Goal: Check status: Check status

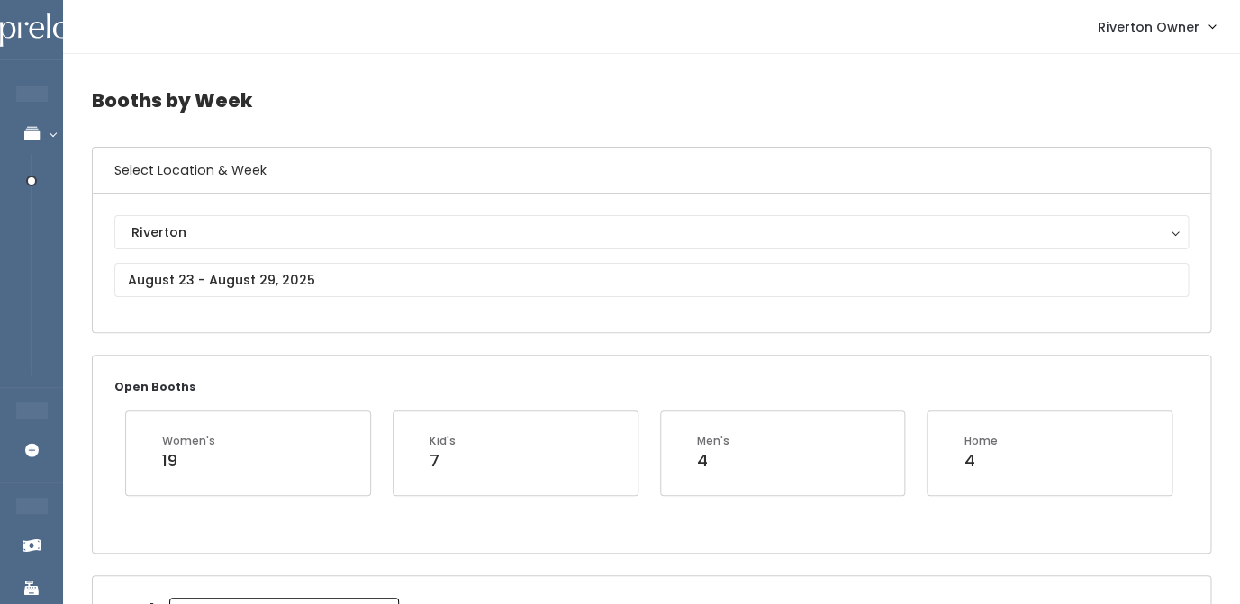
scroll to position [74, 0]
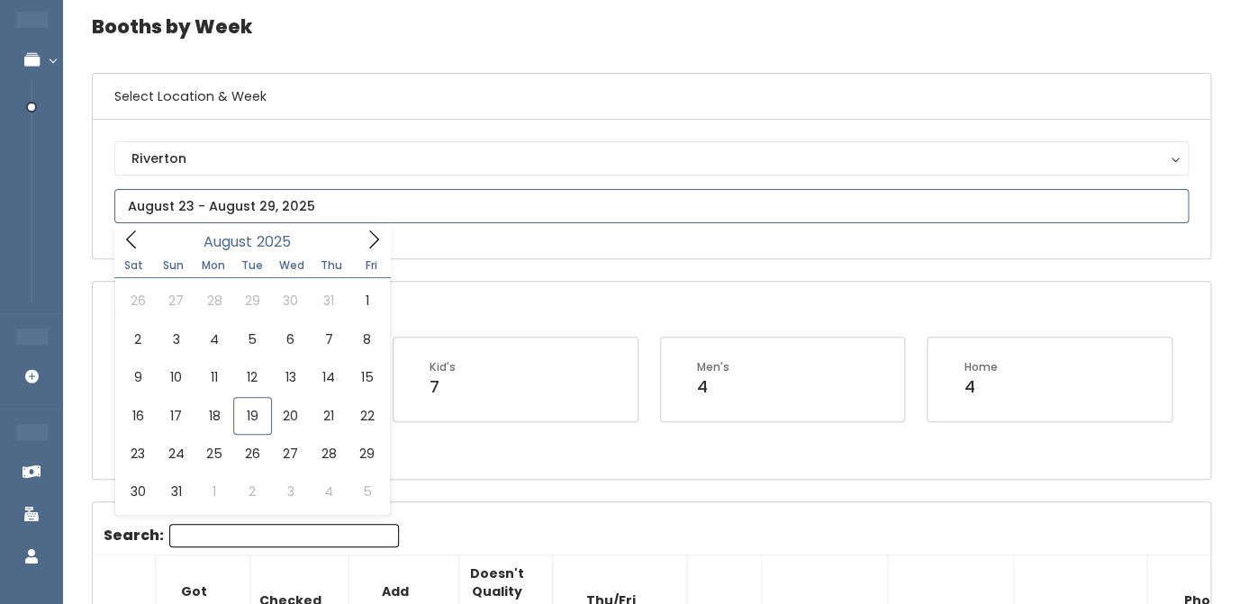
click at [202, 211] on input "text" at bounding box center [651, 206] width 1075 height 34
type input "August 23 to August 29"
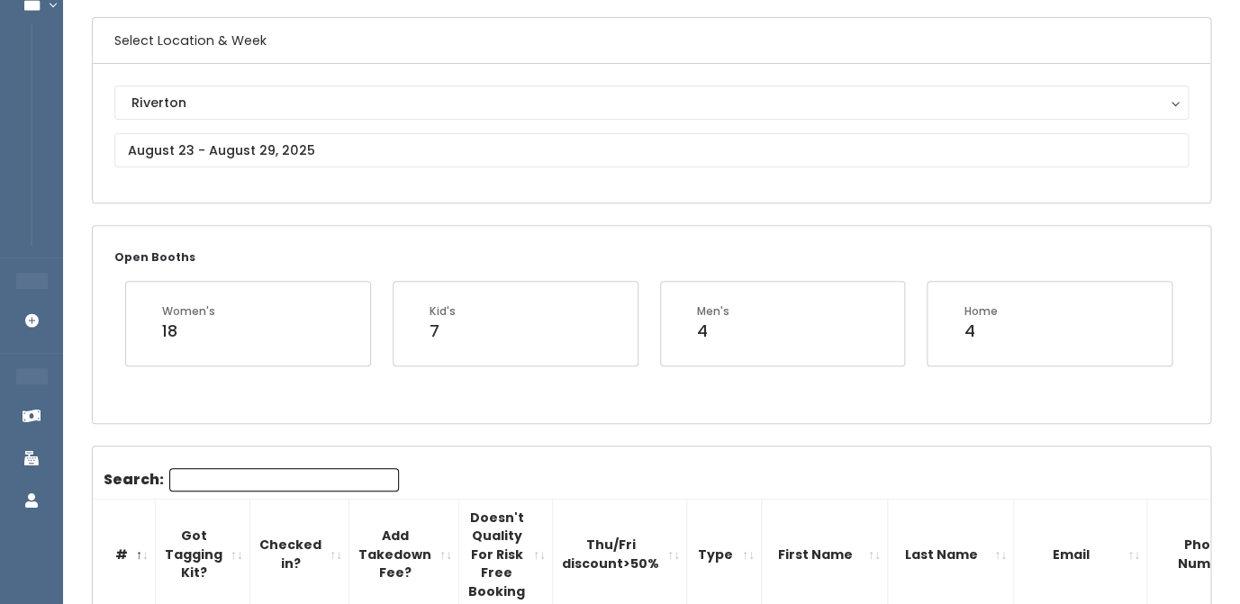
scroll to position [116, 0]
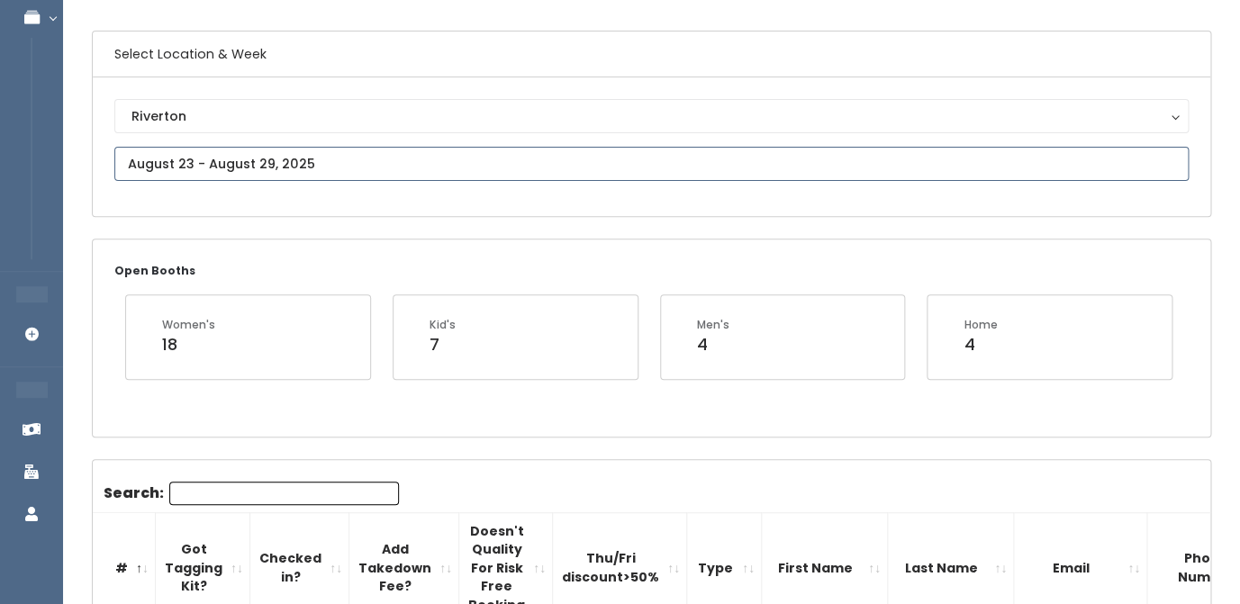
click at [357, 171] on input "text" at bounding box center [651, 164] width 1075 height 34
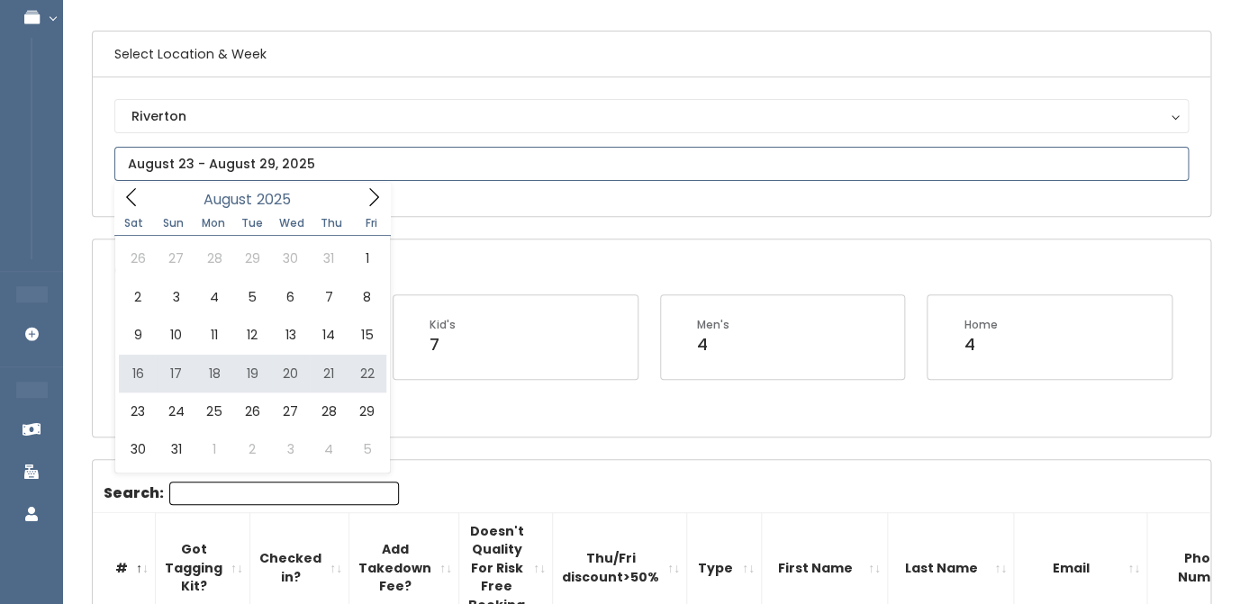
type input "[DATE] to [DATE]"
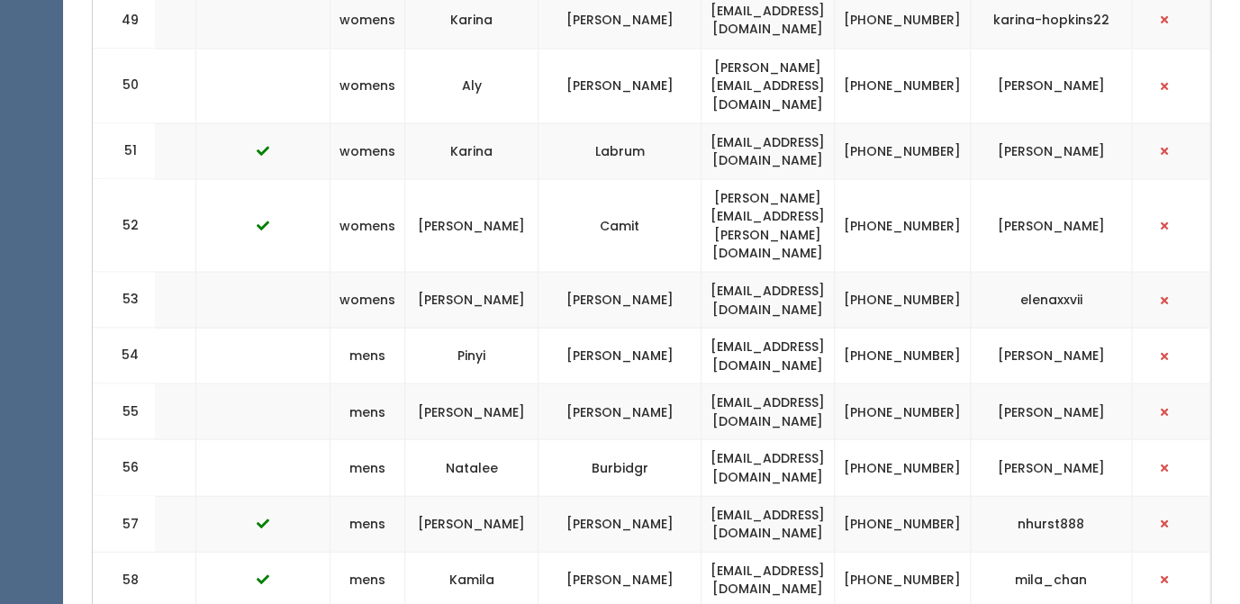
scroll to position [3798, 0]
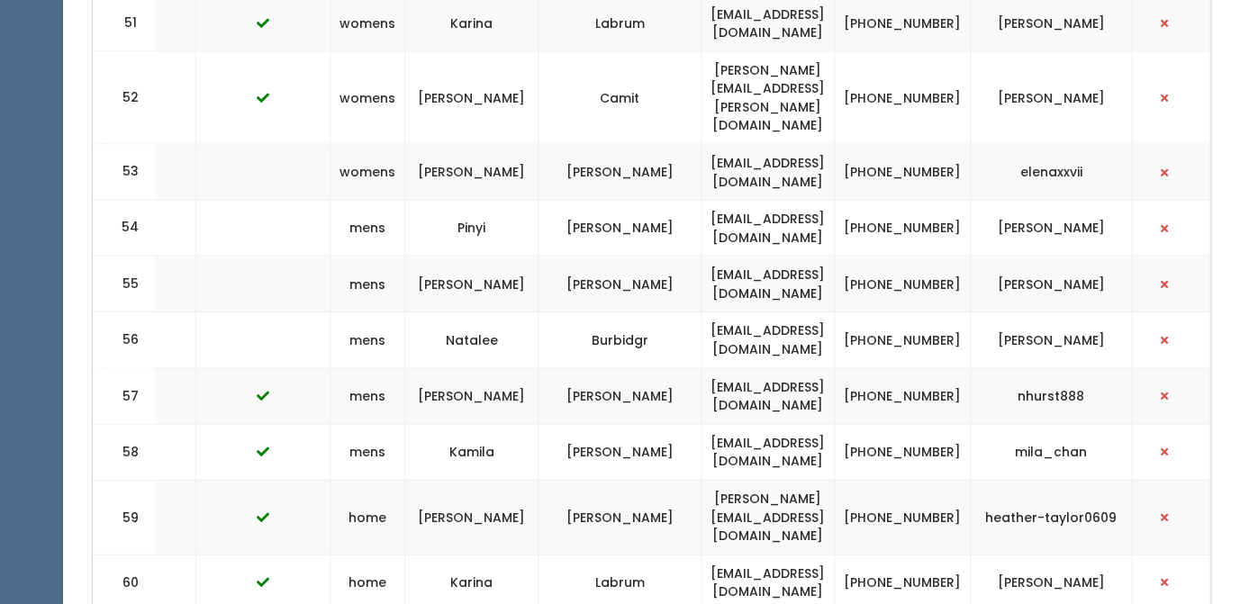
drag, startPoint x: 116, startPoint y: 202, endPoint x: 1130, endPoint y: 452, distance: 1044.7
click at [558, 555] on td "Labrum" at bounding box center [620, 583] width 163 height 56
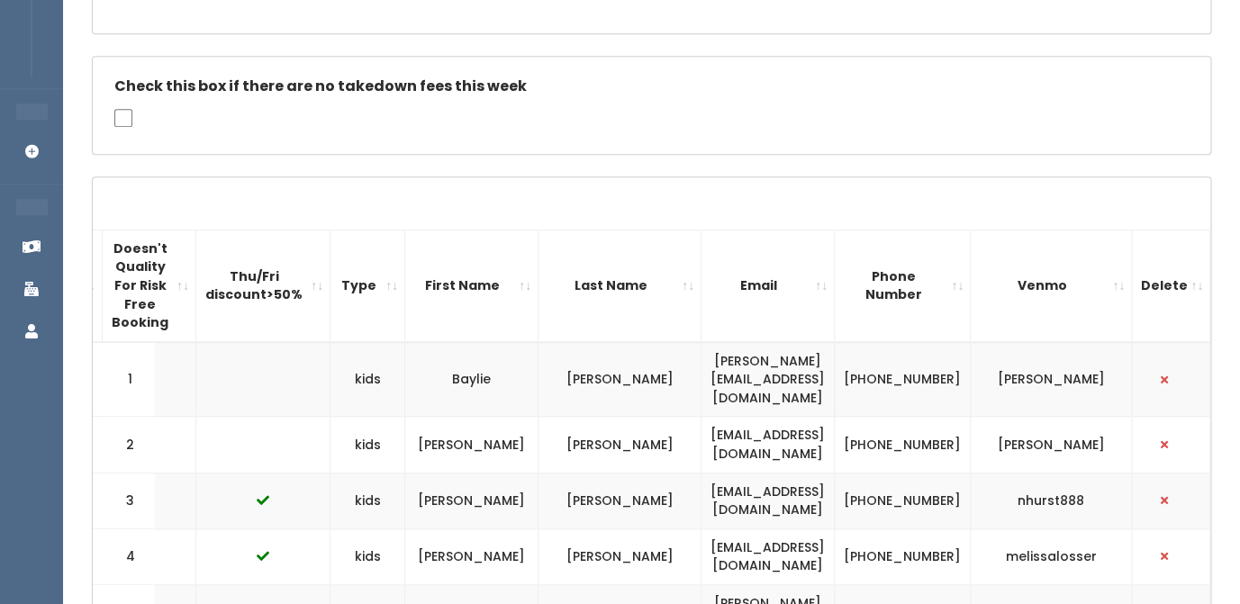
scroll to position [298, 0]
